Goal: Information Seeking & Learning: Learn about a topic

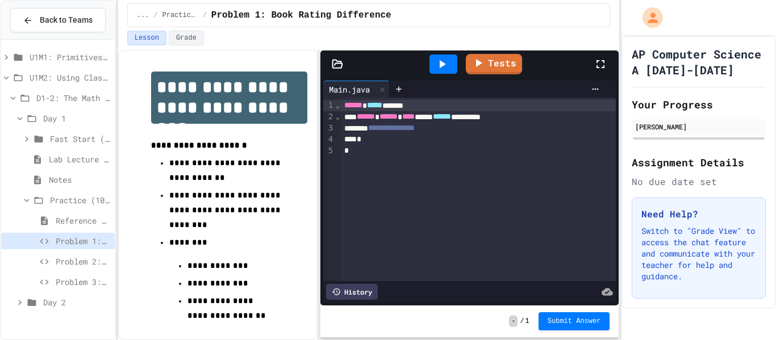
click at [68, 288] on div "Problem 3: Library Growth" at bounding box center [58, 282] width 114 height 16
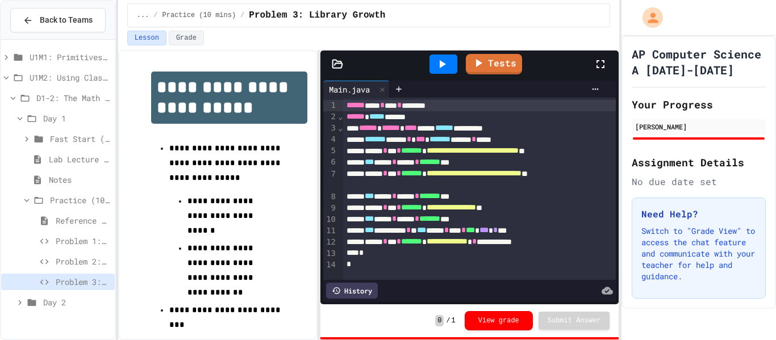
click at [39, 307] on div "Day 2" at bounding box center [58, 302] width 114 height 16
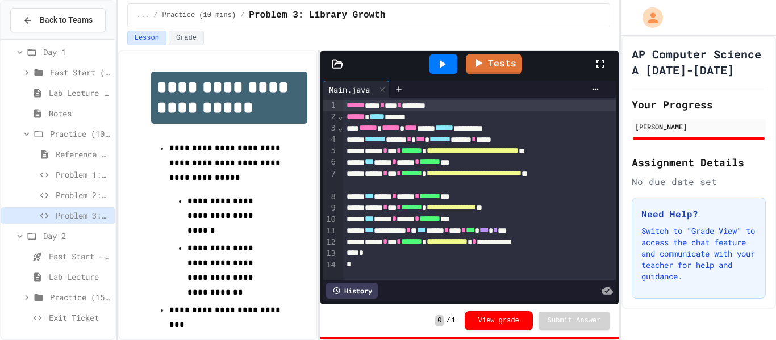
click at [55, 297] on span "Practice (15 mins)" at bounding box center [80, 298] width 60 height 12
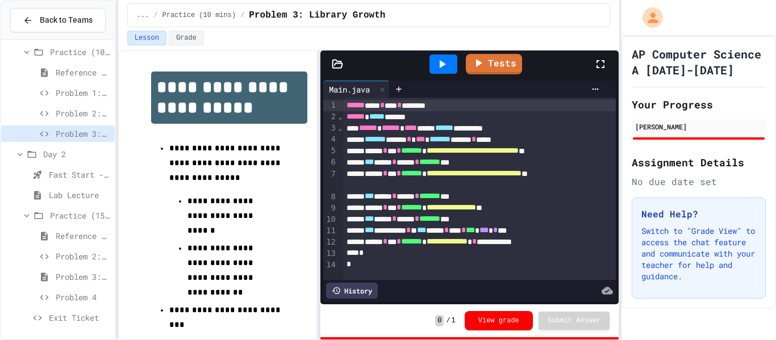
click at [57, 313] on span "Exit Ticket" at bounding box center [79, 318] width 61 height 12
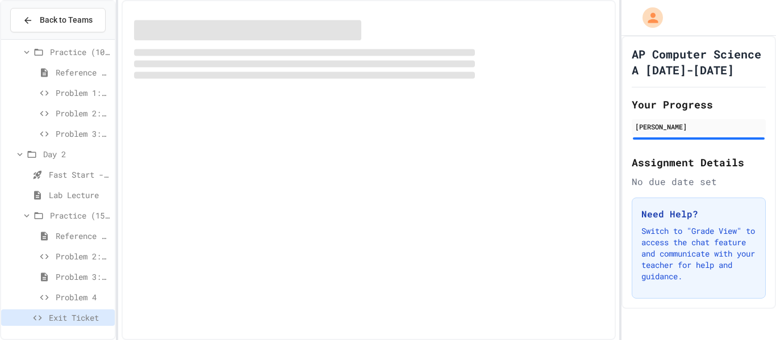
scroll to position [139, 0]
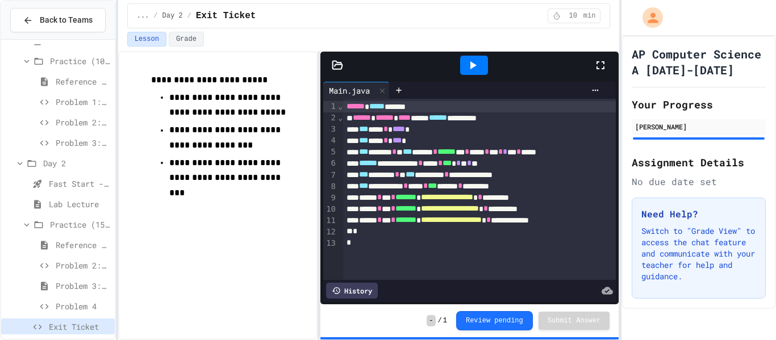
click at [67, 309] on span "Problem 4" at bounding box center [83, 307] width 55 height 12
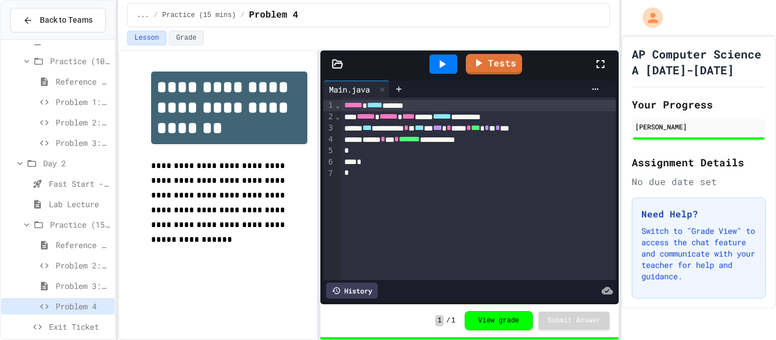
scroll to position [148, 0]
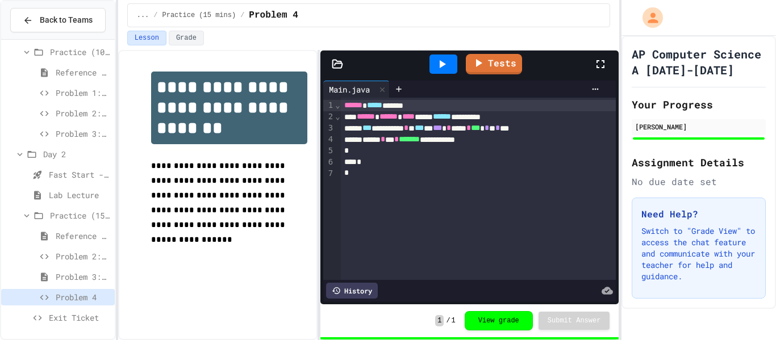
click at [94, 273] on span "Problem 3: Running programs" at bounding box center [83, 277] width 55 height 12
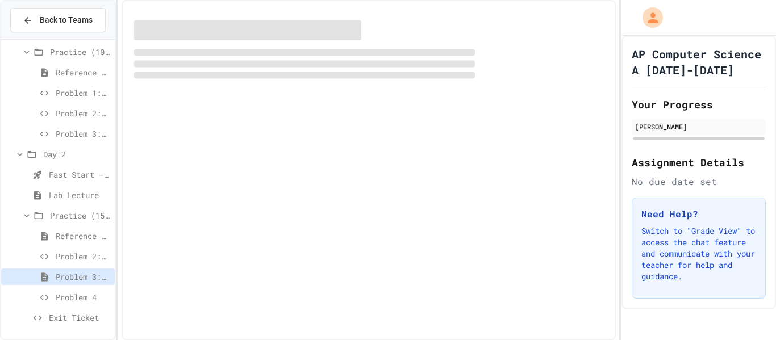
scroll to position [139, 0]
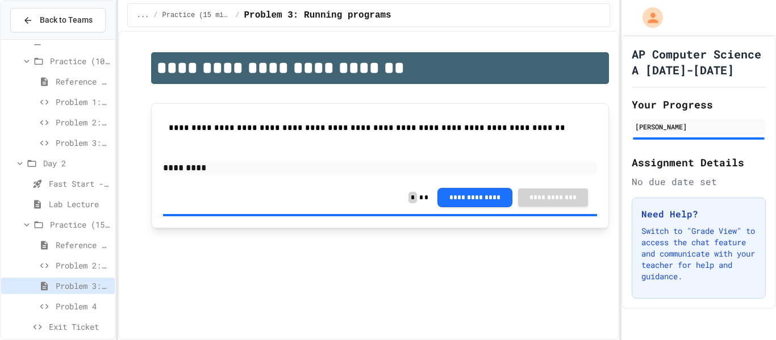
click at [60, 310] on span "Problem 4" at bounding box center [83, 307] width 55 height 12
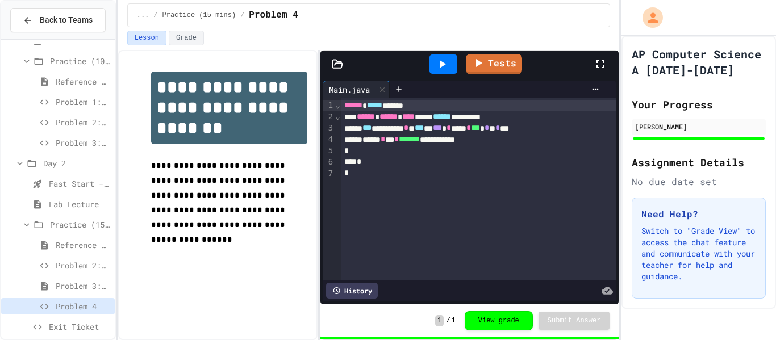
click at [76, 281] on span "Problem 3: Running programs" at bounding box center [83, 286] width 55 height 12
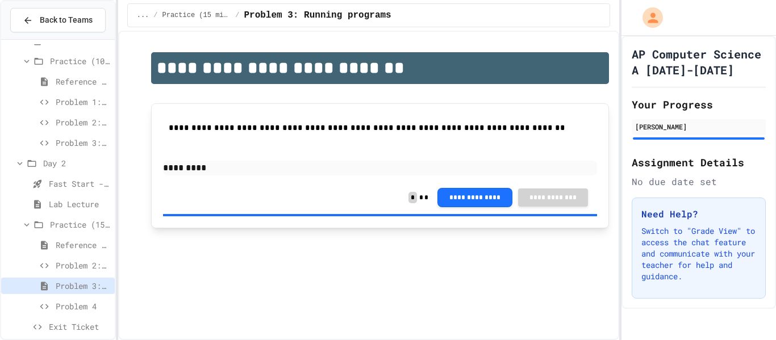
click at [100, 262] on span "Problem 2: Random integer between 25-75" at bounding box center [83, 266] width 55 height 12
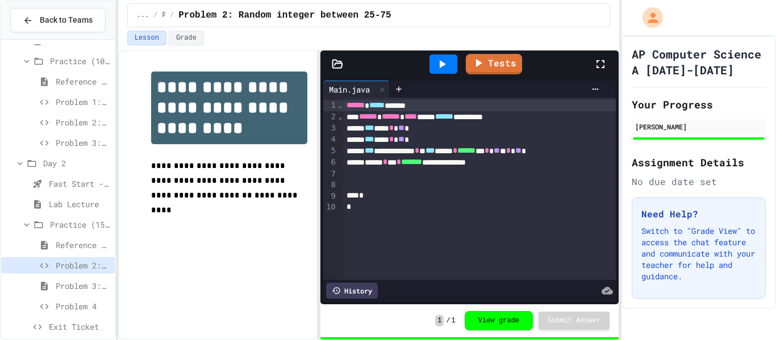
click at [63, 323] on span "Exit Ticket" at bounding box center [79, 327] width 61 height 12
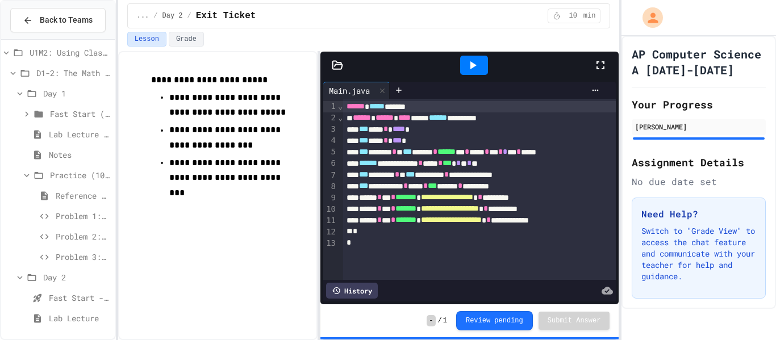
scroll to position [23, 0]
click at [53, 256] on div "Problem 3: Library Growth" at bounding box center [58, 259] width 114 height 16
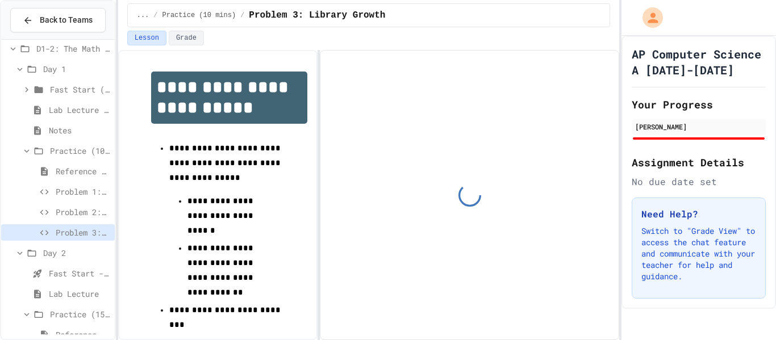
scroll to position [7, 0]
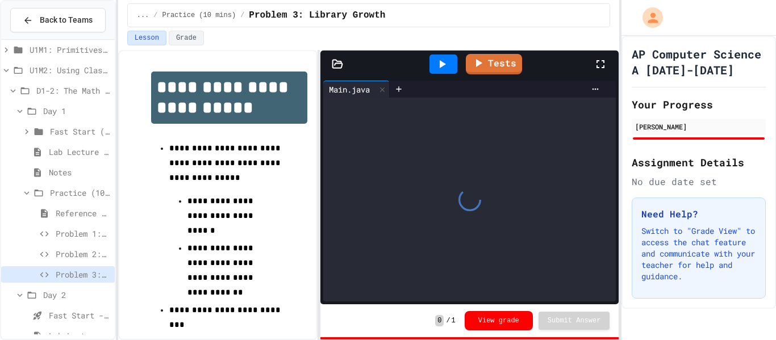
click at [73, 233] on span "Problem 1: Book Rating Difference" at bounding box center [83, 234] width 55 height 12
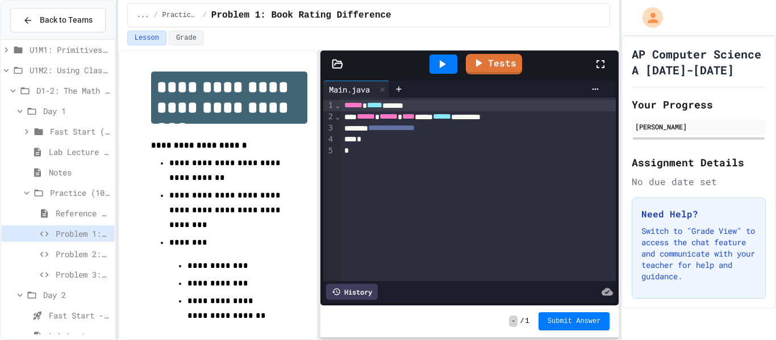
click at [459, 131] on div "**********" at bounding box center [479, 128] width 276 height 11
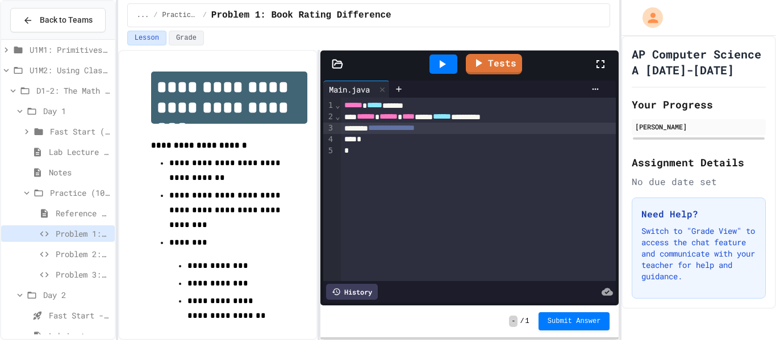
click at [343, 106] on div "****** ***** ******" at bounding box center [479, 105] width 276 height 11
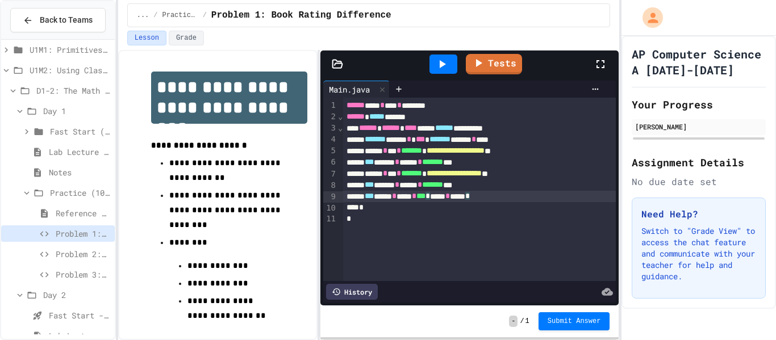
click at [389, 188] on div "*** ***** * ***** * ******* ***" at bounding box center [479, 185] width 273 height 11
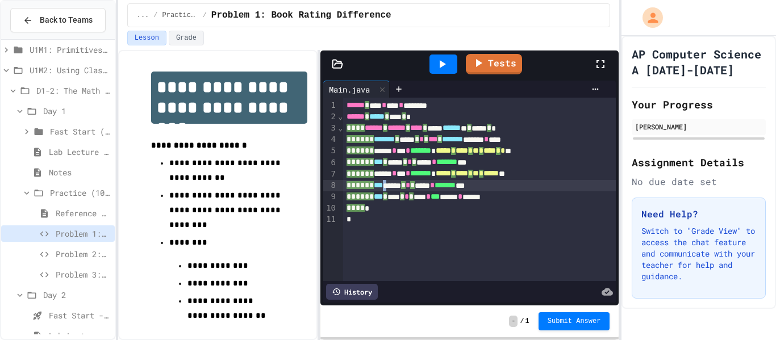
click at [389, 188] on div "*** ***** * ***** * ******* ***" at bounding box center [479, 185] width 273 height 11
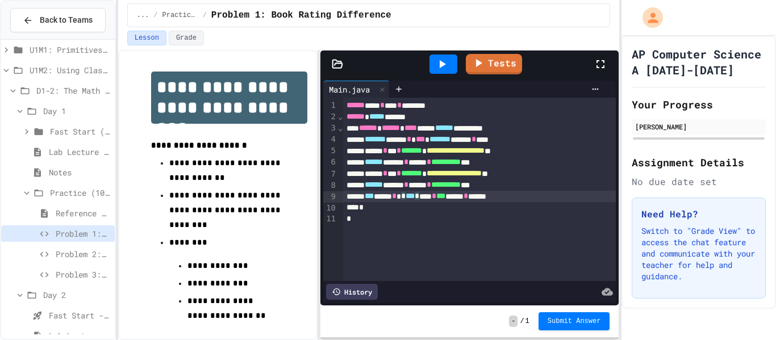
click at [552, 195] on div "*** **** * * *** * **** * *** ****** * ******" at bounding box center [479, 196] width 273 height 11
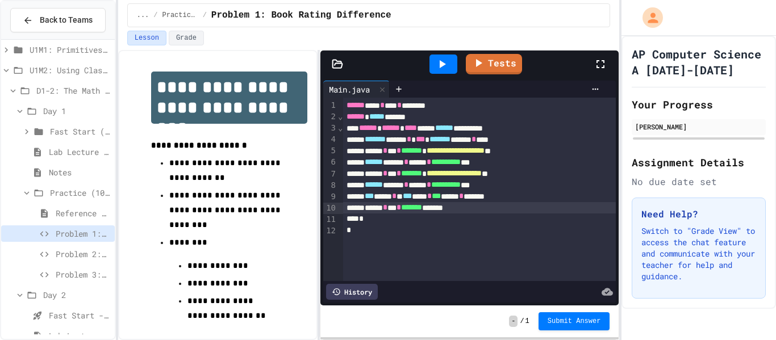
click at [444, 64] on icon at bounding box center [443, 64] width 6 height 8
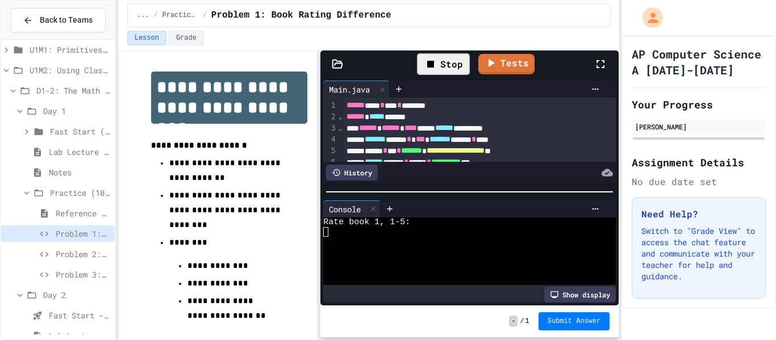
click at [380, 233] on div at bounding box center [463, 232] width 281 height 10
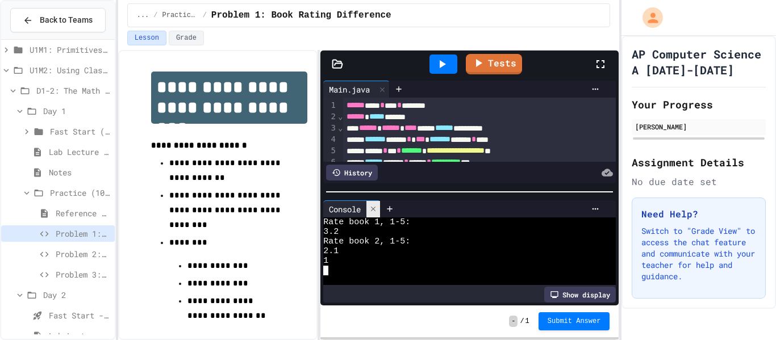
click at [377, 208] on icon at bounding box center [373, 209] width 8 height 8
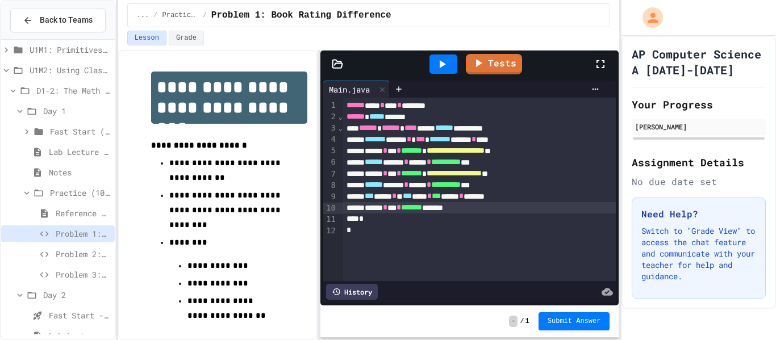
click at [460, 210] on div "****** * *** * ******* *******" at bounding box center [479, 207] width 273 height 11
click at [439, 64] on icon at bounding box center [442, 64] width 14 height 14
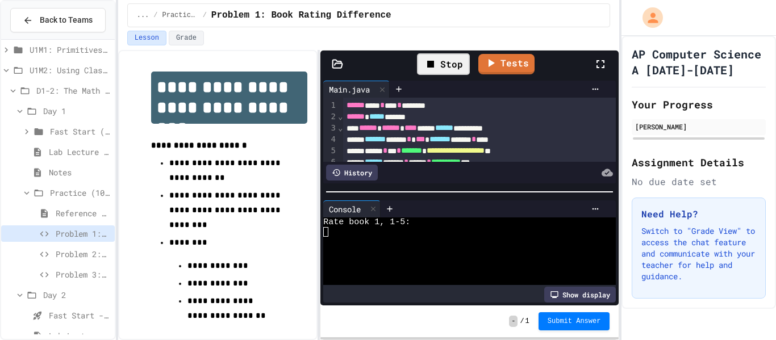
click at [344, 238] on div at bounding box center [463, 242] width 281 height 10
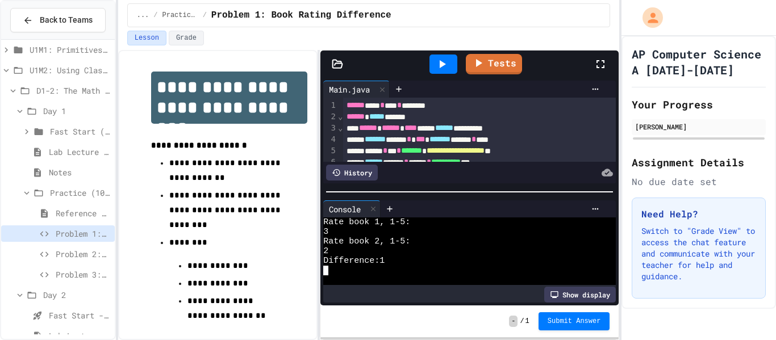
click at [443, 56] on div at bounding box center [444, 64] width 28 height 19
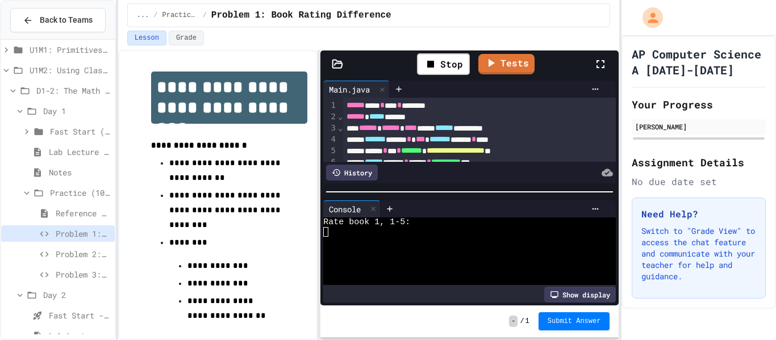
click at [347, 228] on div at bounding box center [463, 232] width 281 height 10
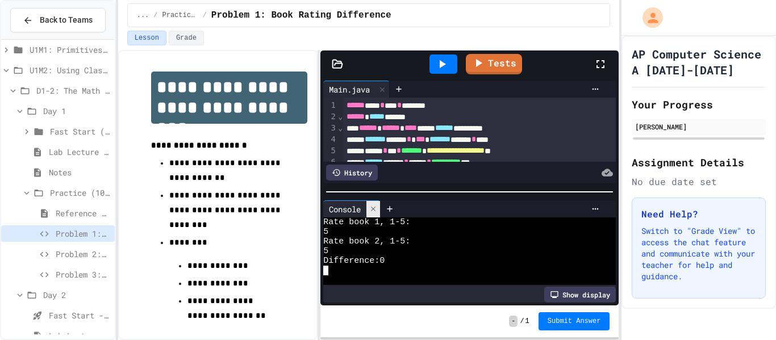
click at [379, 216] on div at bounding box center [374, 209] width 14 height 16
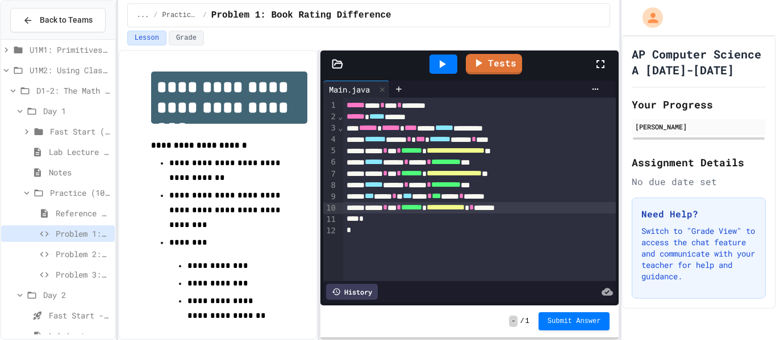
click at [440, 65] on icon at bounding box center [443, 64] width 6 height 8
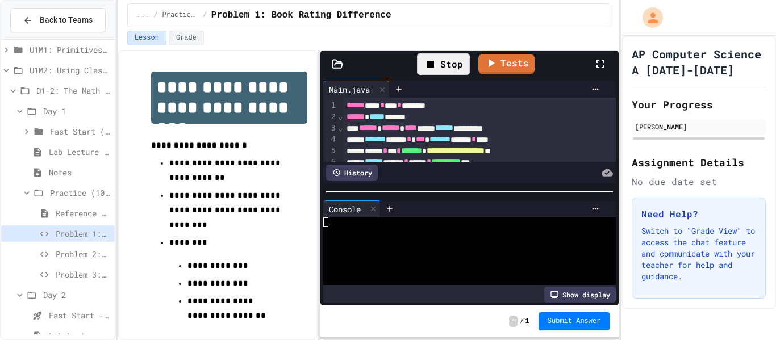
click at [356, 232] on div at bounding box center [463, 232] width 281 height 10
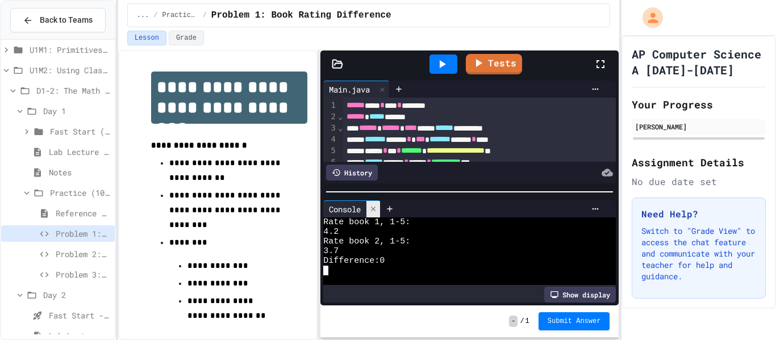
click at [375, 211] on icon at bounding box center [373, 209] width 8 height 8
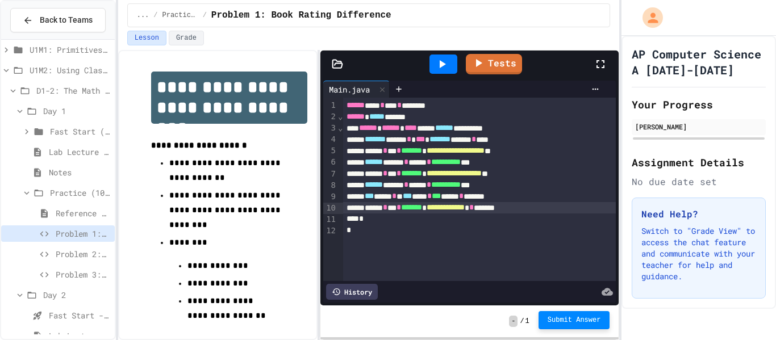
click at [558, 318] on span "Submit Answer" at bounding box center [574, 320] width 53 height 9
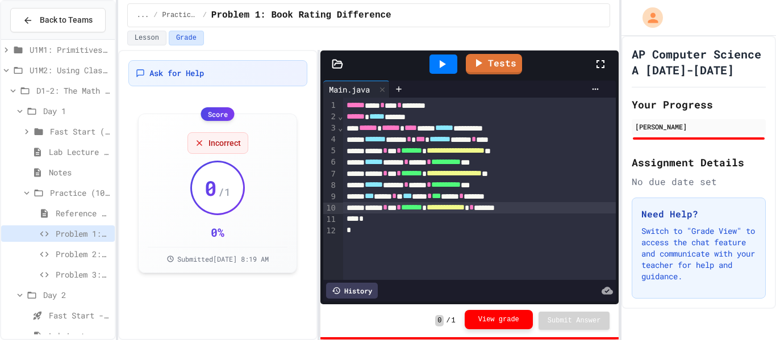
click at [514, 321] on button "View grade" at bounding box center [499, 319] width 68 height 19
click at [488, 70] on link "Tests" at bounding box center [494, 63] width 56 height 22
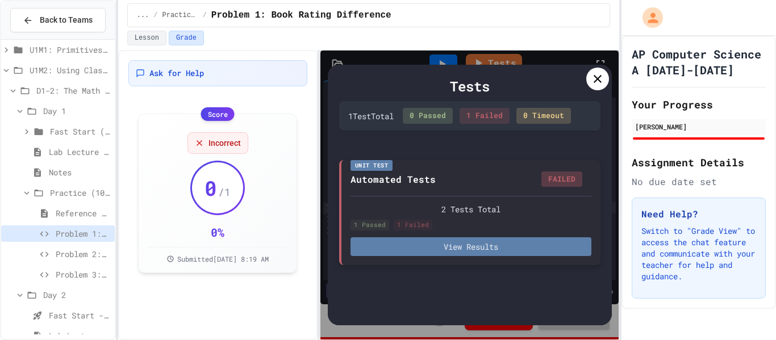
click at [492, 244] on button "View Results" at bounding box center [471, 247] width 241 height 19
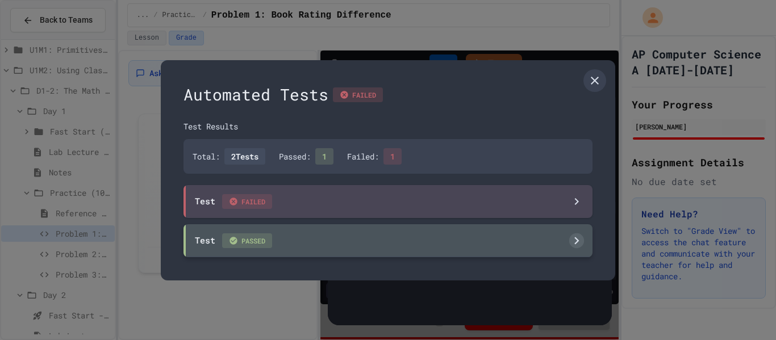
click at [468, 247] on div "Test PASSED" at bounding box center [388, 240] width 409 height 33
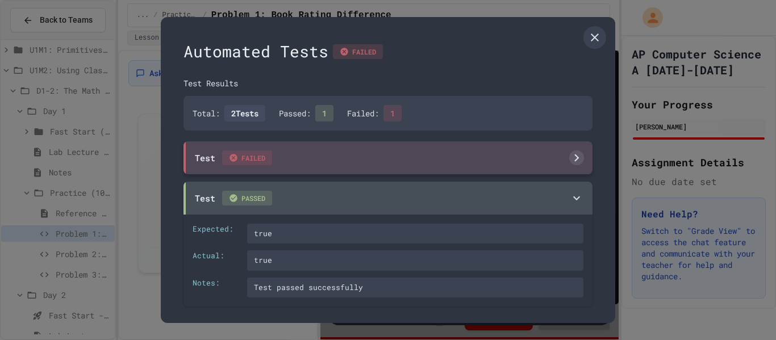
click at [381, 168] on div "Test FAILED" at bounding box center [388, 158] width 409 height 33
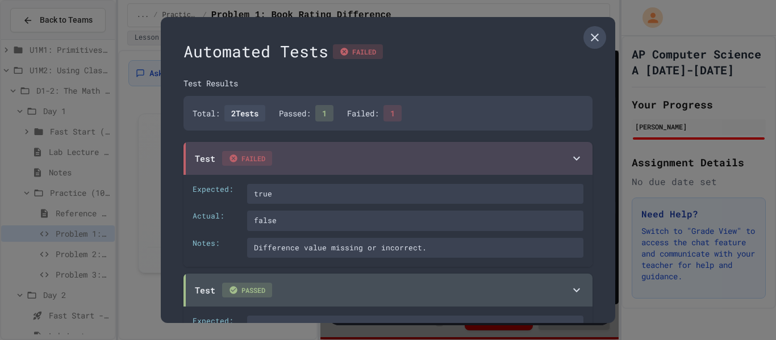
click at [588, 34] on icon at bounding box center [595, 38] width 14 height 14
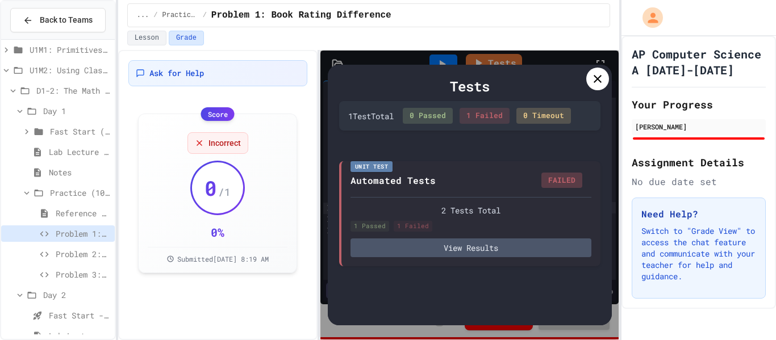
click at [594, 85] on icon at bounding box center [598, 79] width 14 height 14
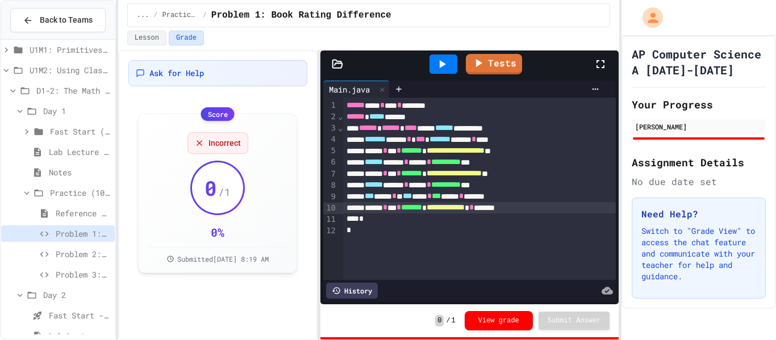
click at [374, 199] on span "***" at bounding box center [369, 196] width 9 height 8
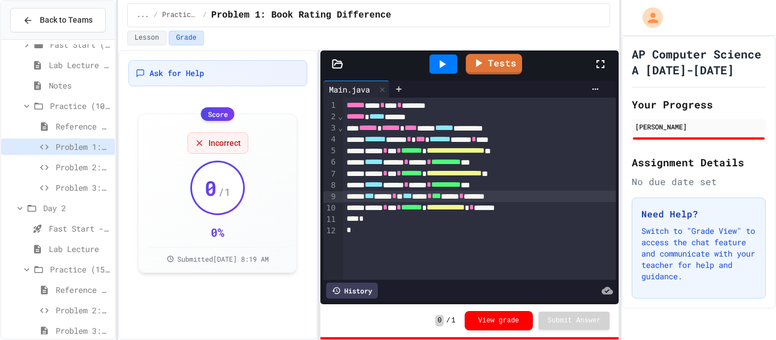
scroll to position [148, 0]
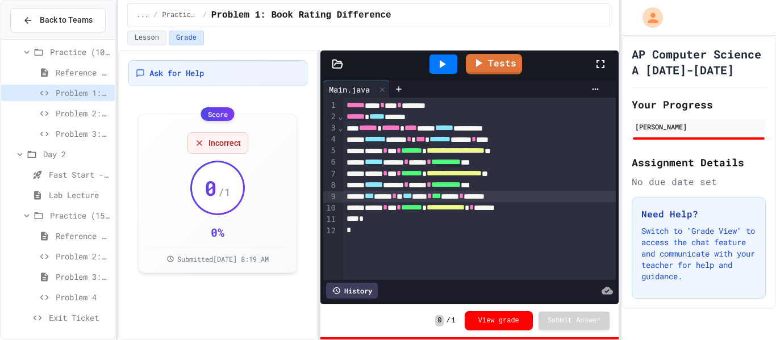
click at [67, 138] on span "Problem 3: Library Growth" at bounding box center [83, 134] width 55 height 12
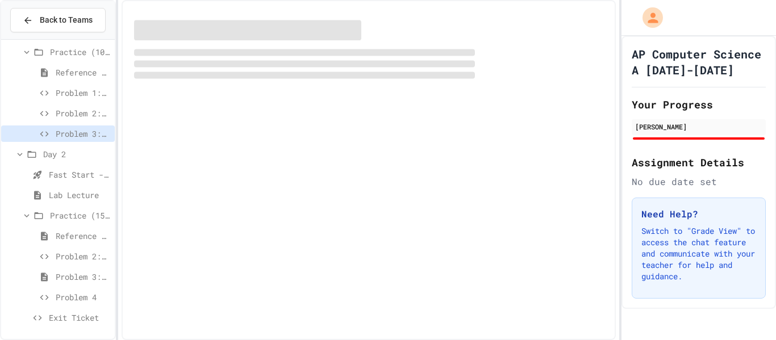
scroll to position [139, 0]
